Goal: Task Accomplishment & Management: Complete application form

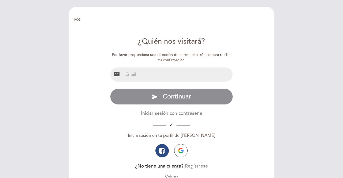
select select "es"
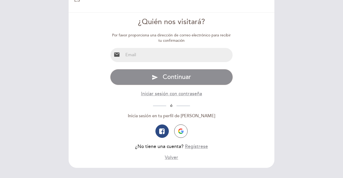
click at [192, 58] on input "email" at bounding box center [178, 55] width 110 height 14
drag, startPoint x: 176, startPoint y: 57, endPoint x: 118, endPoint y: 56, distance: 58.2
click at [118, 56] on div "email [EMAIL_ADDRESS]com" at bounding box center [171, 55] width 123 height 15
type input "a"
click at [194, 53] on input "email" at bounding box center [178, 55] width 110 height 14
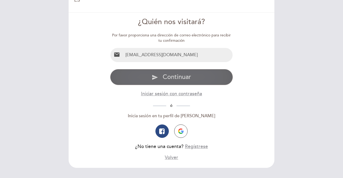
type input "[EMAIL_ADDRESS][DOMAIN_NAME]"
click at [196, 78] on button "send Continuar" at bounding box center [171, 77] width 123 height 16
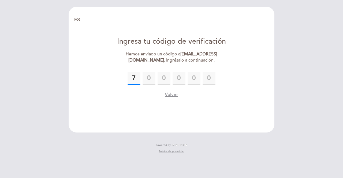
type input "7"
type input "6"
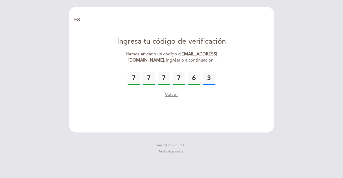
type input "3"
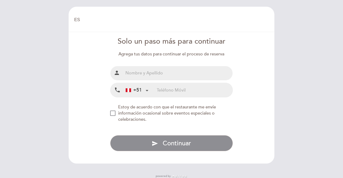
drag, startPoint x: 165, startPoint y: 80, endPoint x: 166, endPoint y: 72, distance: 8.3
click at [166, 72] on div "person" at bounding box center [171, 73] width 123 height 15
click at [166, 72] on input "text" at bounding box center [178, 73] width 110 height 14
type input "[PERSON_NAME]"
click at [166, 89] on input "tel" at bounding box center [195, 90] width 76 height 14
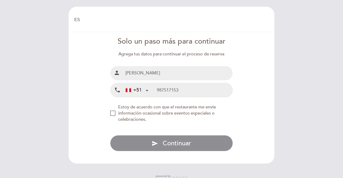
type input "987517153"
click at [113, 111] on div "NEW_MODAL_AGREE_RESTAURANT_SEND_OCCASIONAL_INFO" at bounding box center [112, 113] width 5 height 5
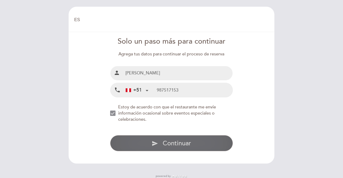
click at [166, 142] on span "Continuar" at bounding box center [177, 144] width 28 height 8
